Goal: Understand process/instructions

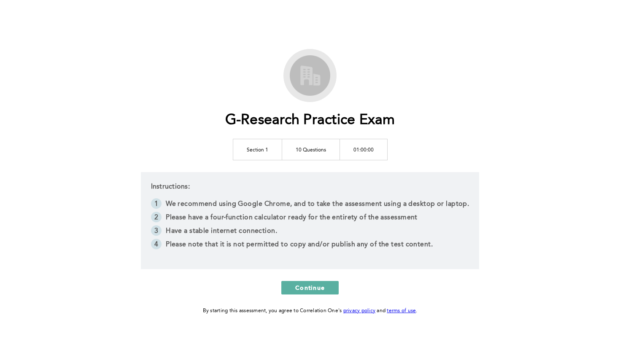
click at [359, 203] on li "We recommend using Google Chrome, and to take the assessment using a desktop or…" at bounding box center [310, 205] width 319 height 14
click at [390, 206] on li "We recommend using Google Chrome, and to take the assessment using a desktop or…" at bounding box center [310, 205] width 319 height 14
click at [383, 217] on li "Please have a four-function calculator ready for the entirety of the assessment" at bounding box center [310, 219] width 319 height 14
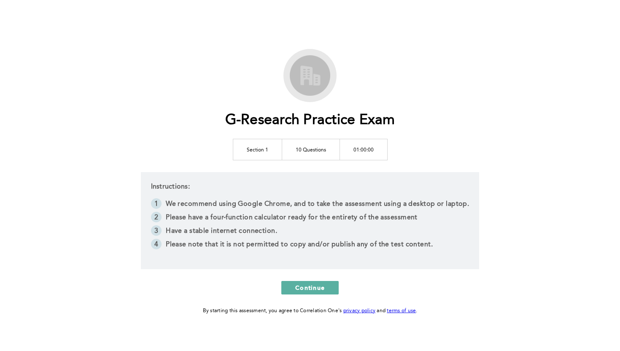
click at [383, 217] on li "Please have a four-function calculator ready for the entirety of the assessment" at bounding box center [310, 219] width 319 height 14
click at [368, 217] on li "Please have a four-function calculator ready for the entirety of the assessment" at bounding box center [310, 219] width 319 height 14
click at [393, 219] on li "Please have a four-function calculator ready for the entirety of the assessment" at bounding box center [310, 219] width 319 height 14
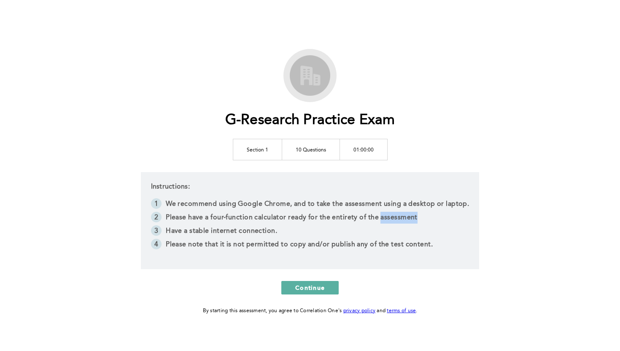
click at [393, 219] on li "Please have a four-function calculator ready for the entirety of the assessment" at bounding box center [310, 219] width 319 height 14
